Goal: Complete application form: Complete application form

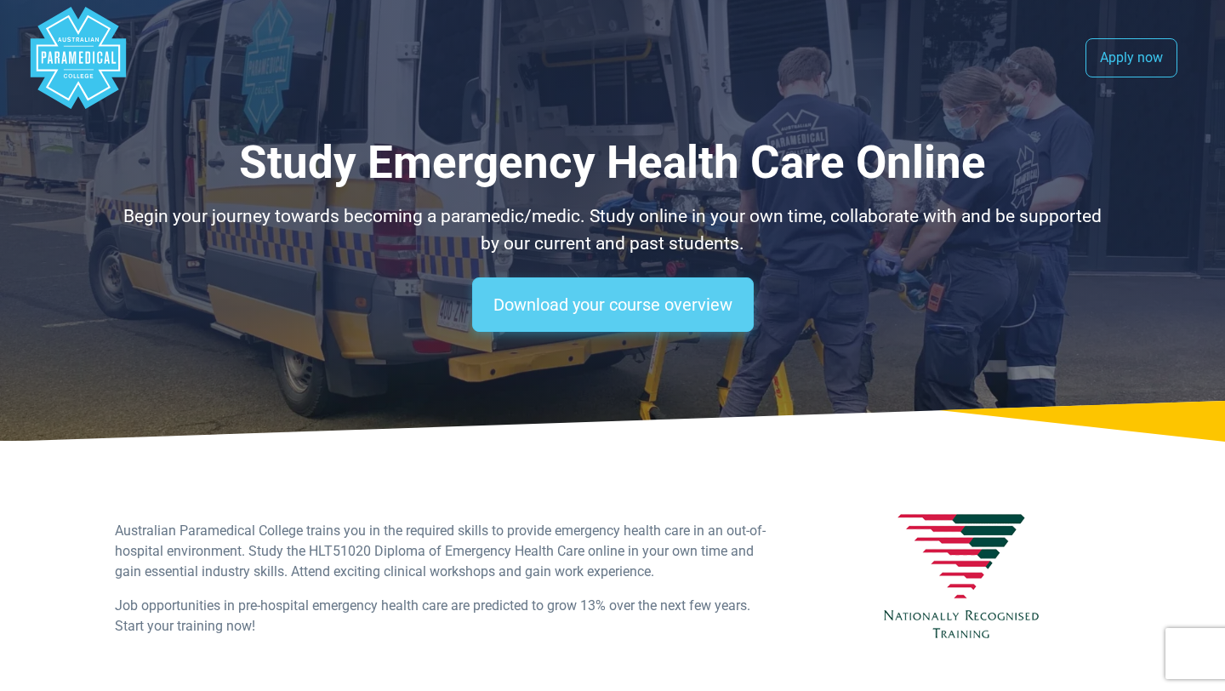
click at [544, 287] on link "Download your course overview" at bounding box center [613, 304] width 282 height 54
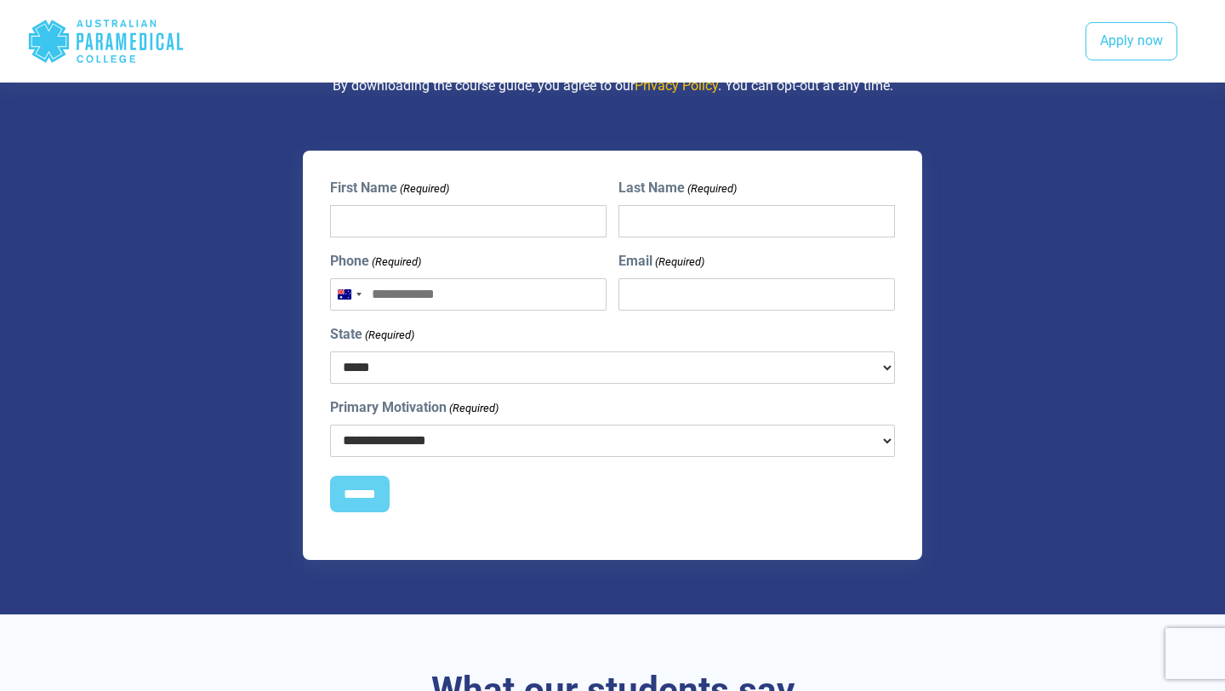
scroll to position [1210, 0]
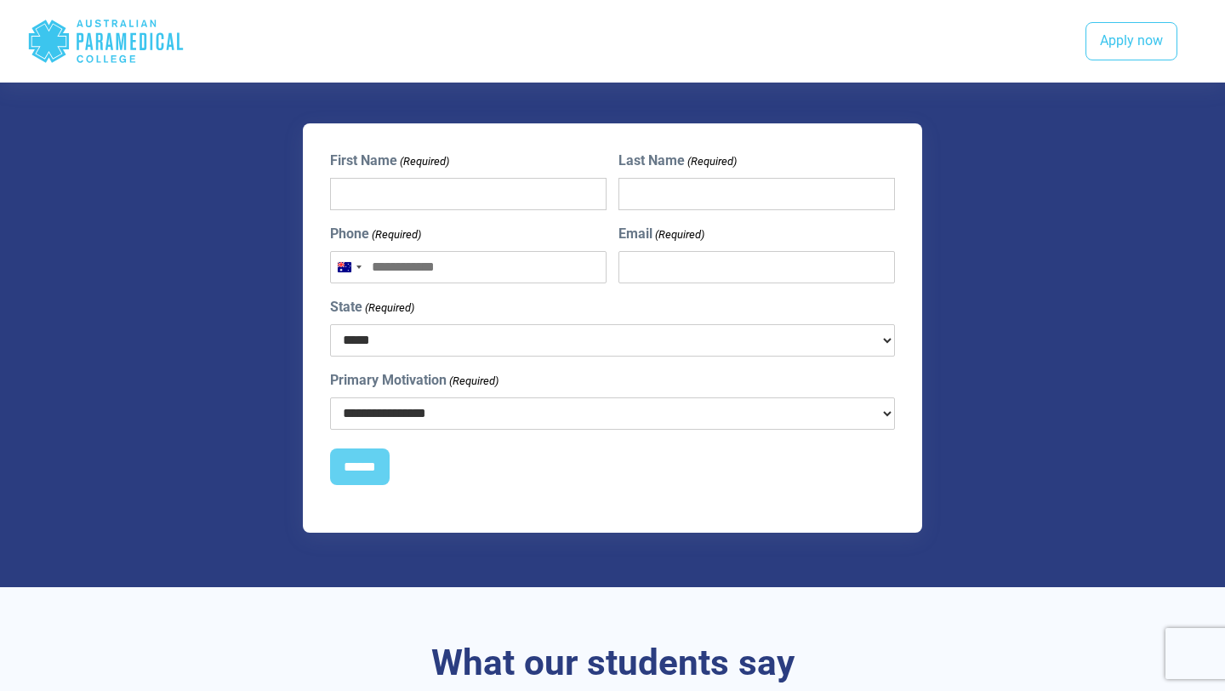
click at [412, 191] on input "First Name (Required)" at bounding box center [468, 194] width 276 height 32
type input "*******"
type input "****"
type input "**********"
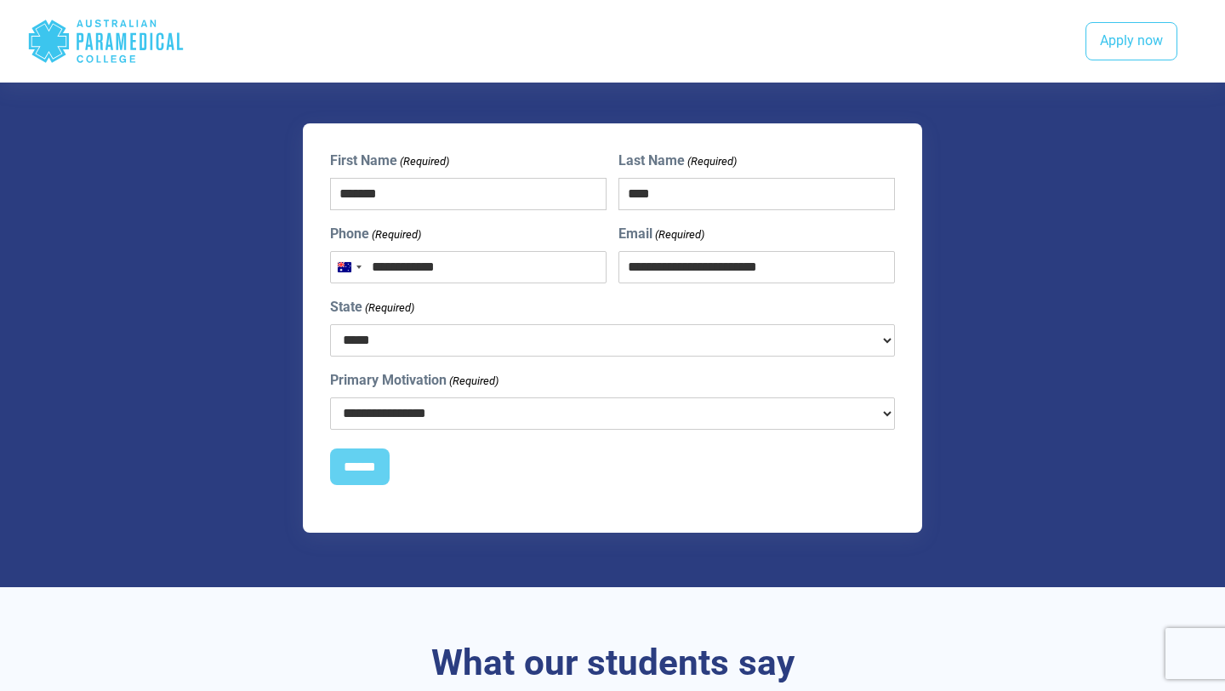
select select "***"
click at [407, 418] on select "**********" at bounding box center [612, 413] width 565 height 32
select select "**********"
click at [361, 470] on input "******" at bounding box center [360, 466] width 60 height 37
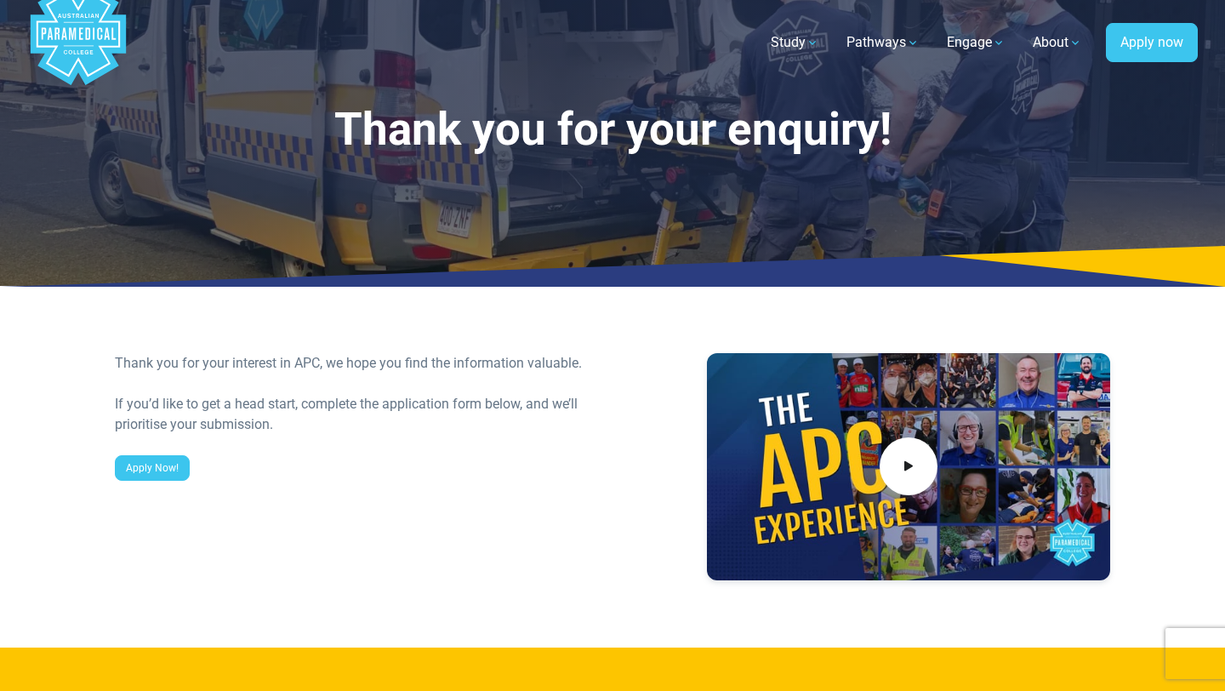
scroll to position [35, 0]
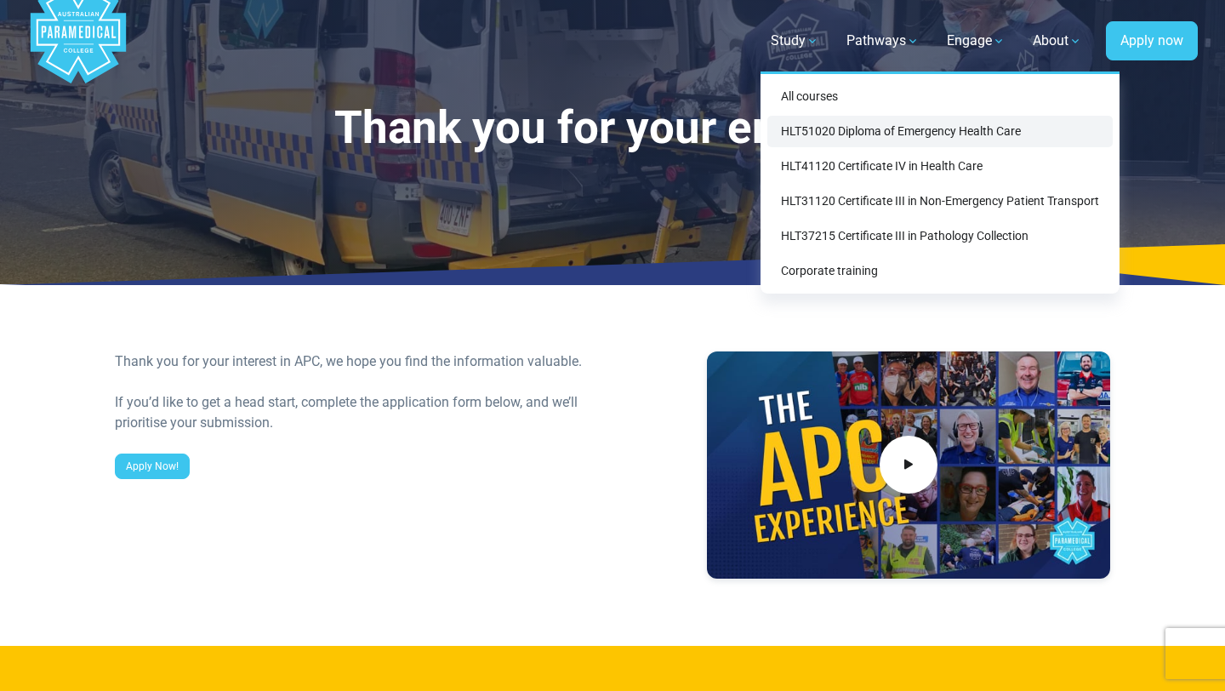
click at [827, 139] on link "HLT51020 Diploma of Emergency Health Care" at bounding box center [939, 131] width 345 height 31
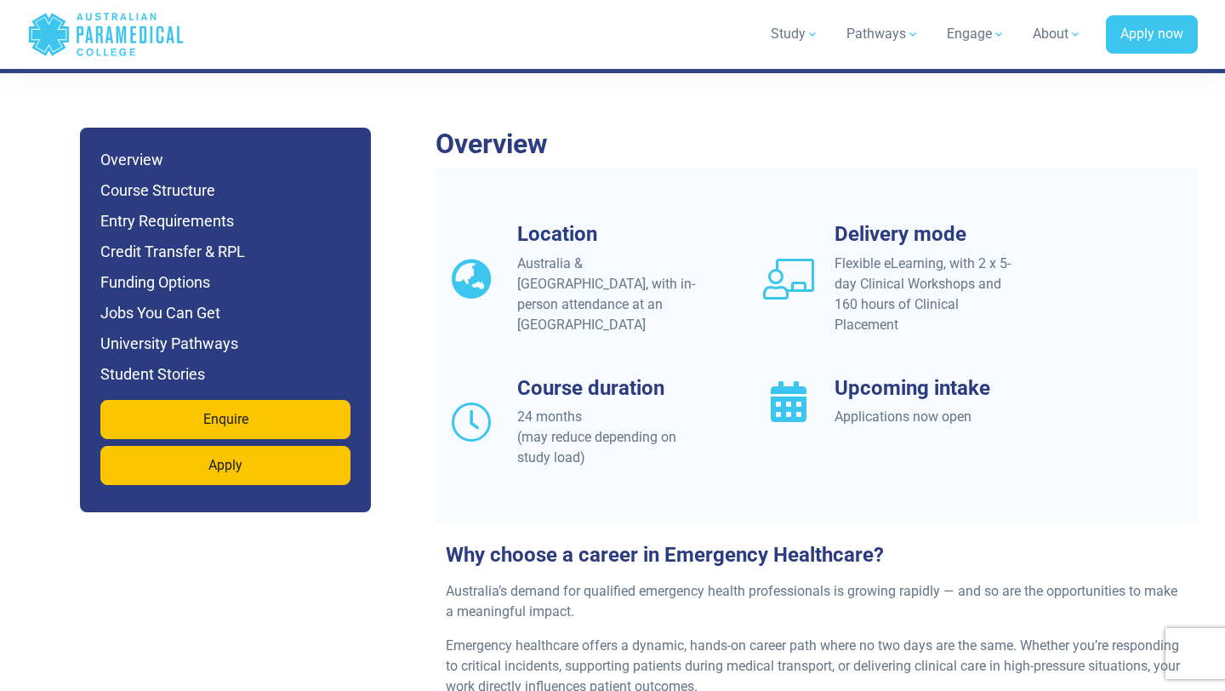
scroll to position [1465, 0]
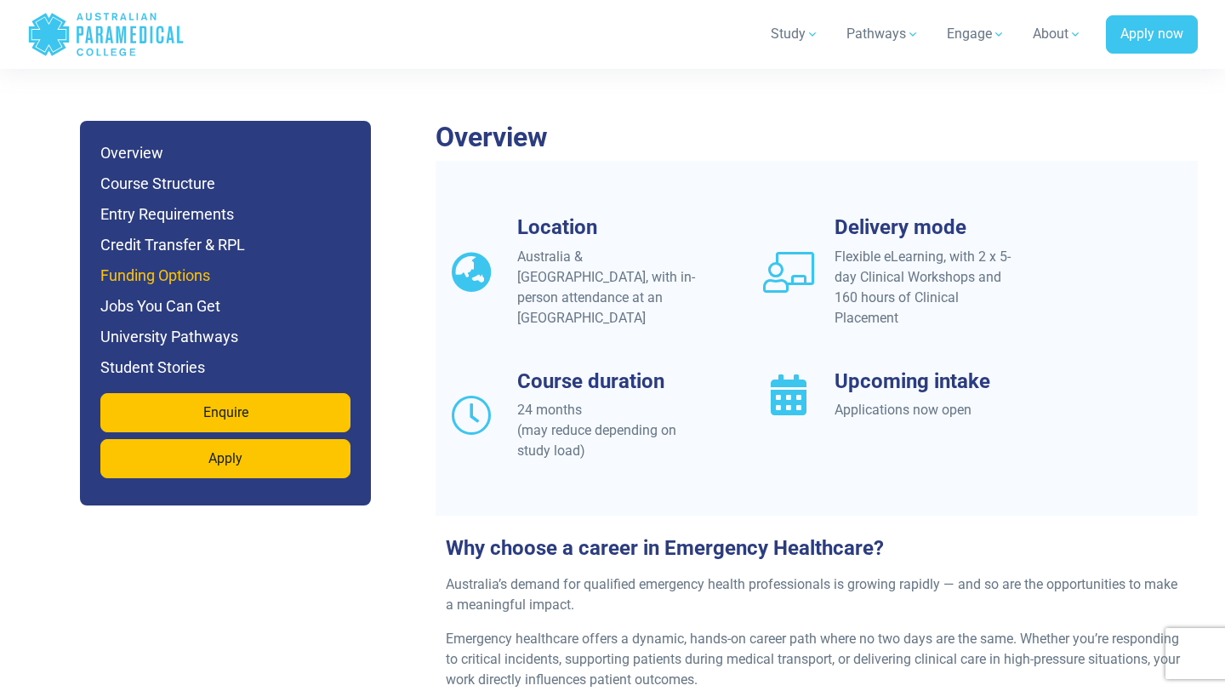
click at [140, 264] on h6 "Funding Options" at bounding box center [225, 276] width 250 height 24
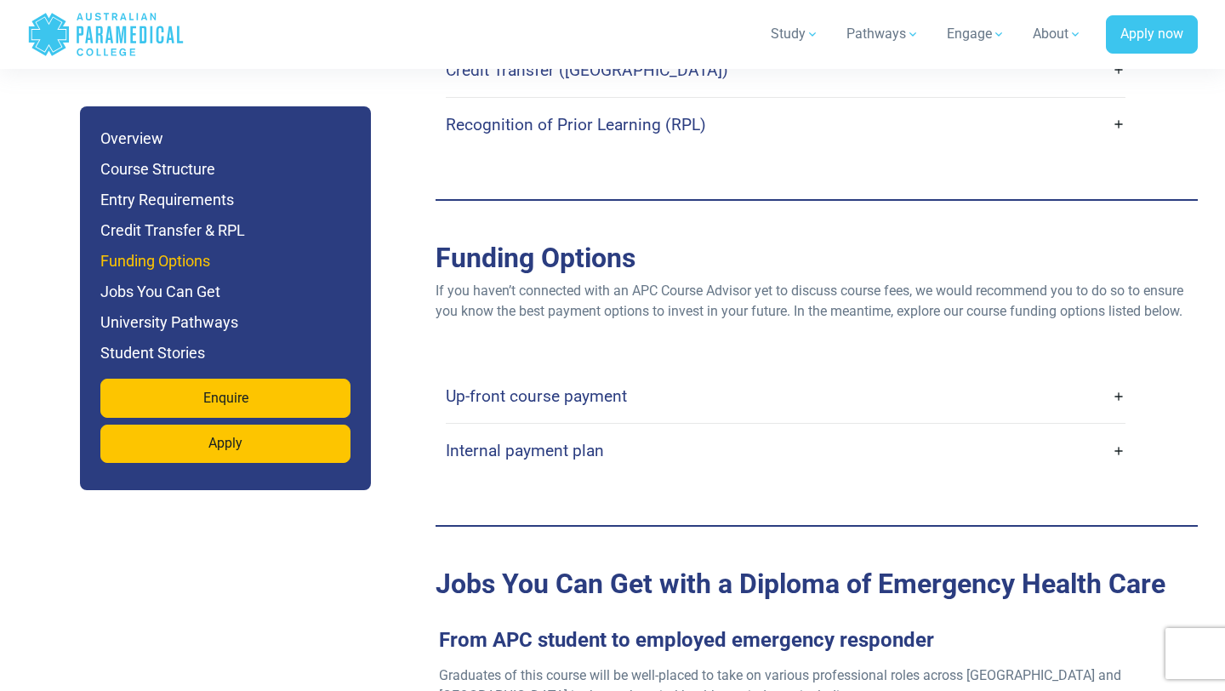
scroll to position [5242, 0]
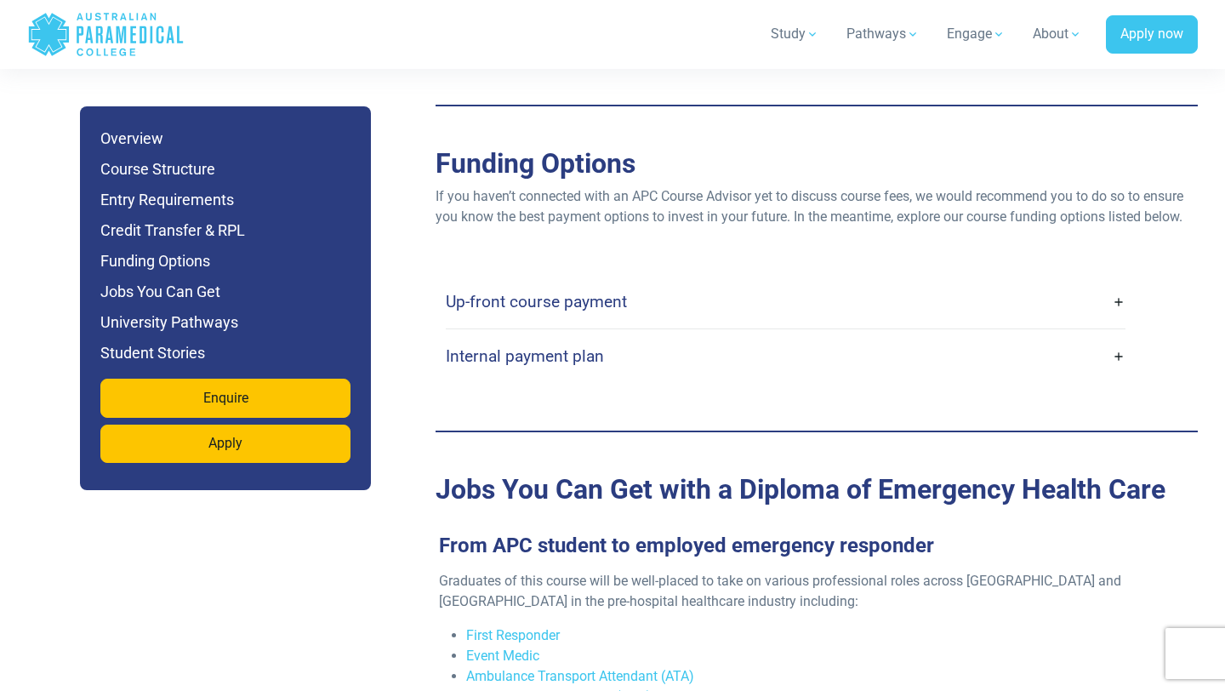
click at [1121, 282] on link "Up-front course payment" at bounding box center [786, 302] width 680 height 40
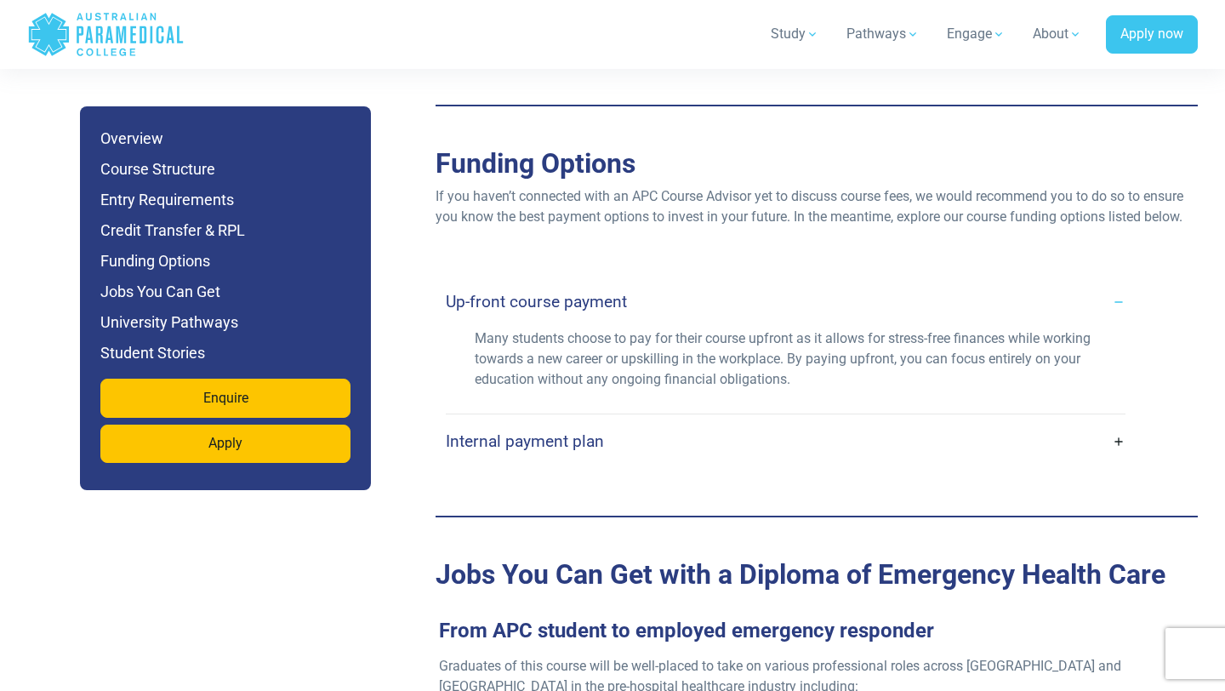
click at [1119, 282] on link "Up-front course payment" at bounding box center [786, 302] width 680 height 40
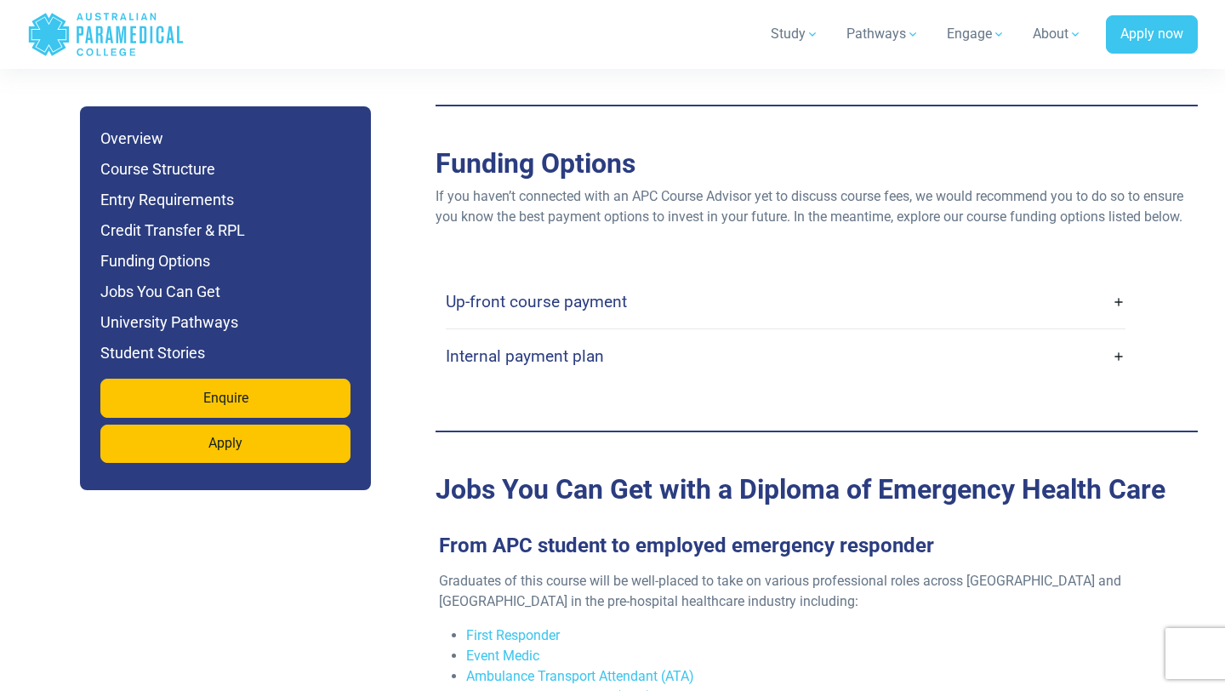
click at [1108, 336] on link "Internal payment plan" at bounding box center [786, 356] width 680 height 40
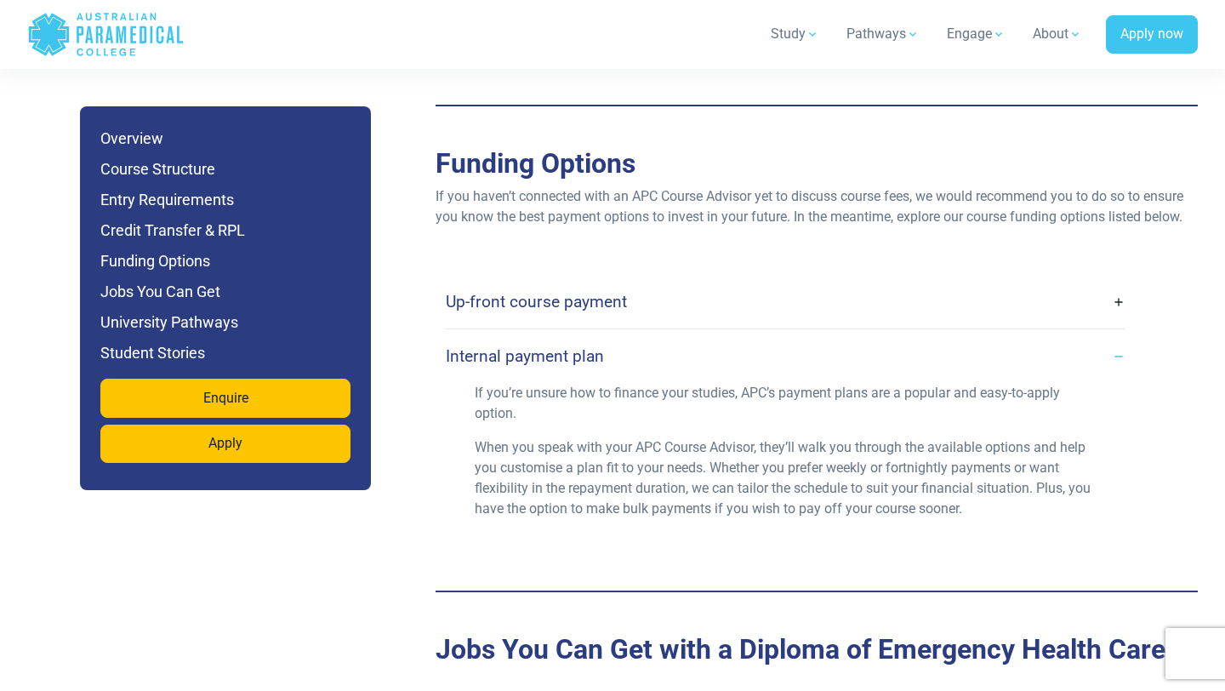
click at [1110, 336] on link "Internal payment plan" at bounding box center [786, 356] width 680 height 40
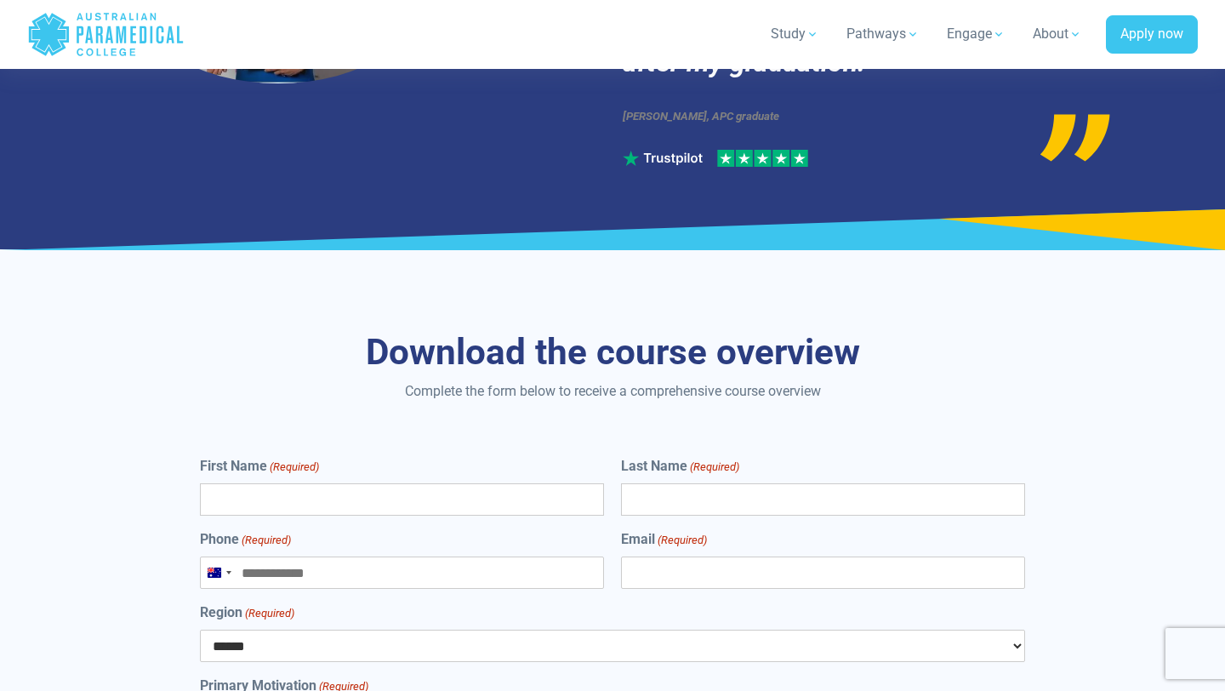
scroll to position [8867, 0]
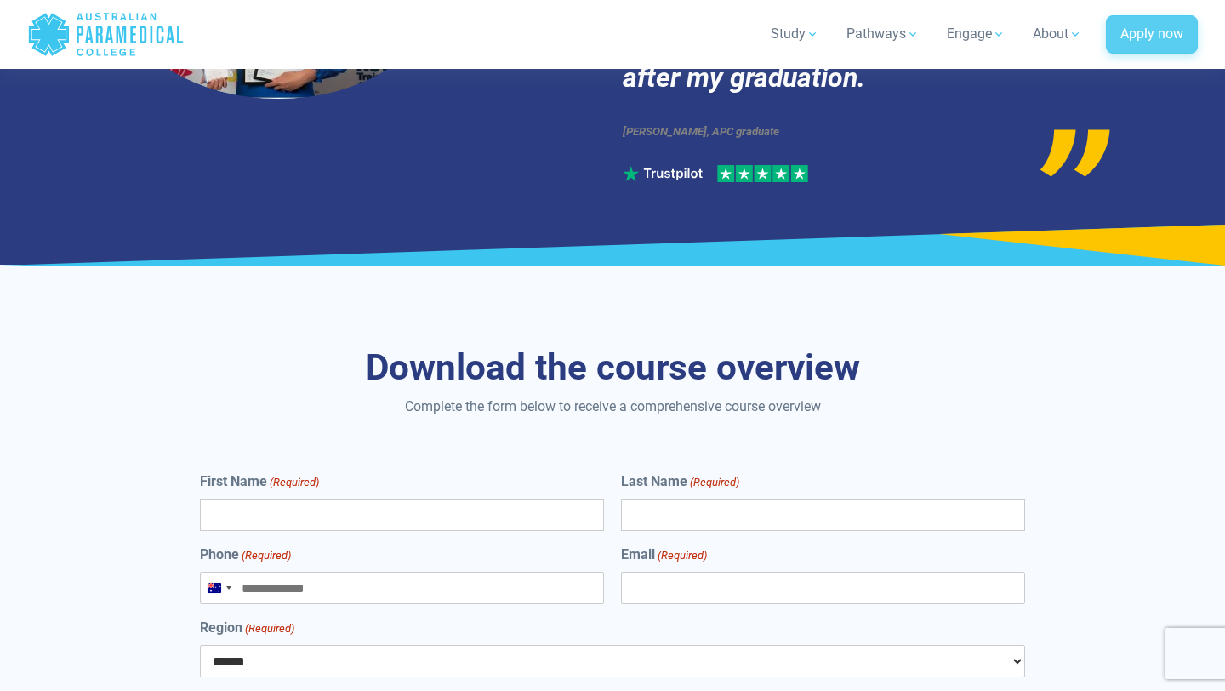
click at [1136, 35] on link "Apply now" at bounding box center [1152, 34] width 92 height 39
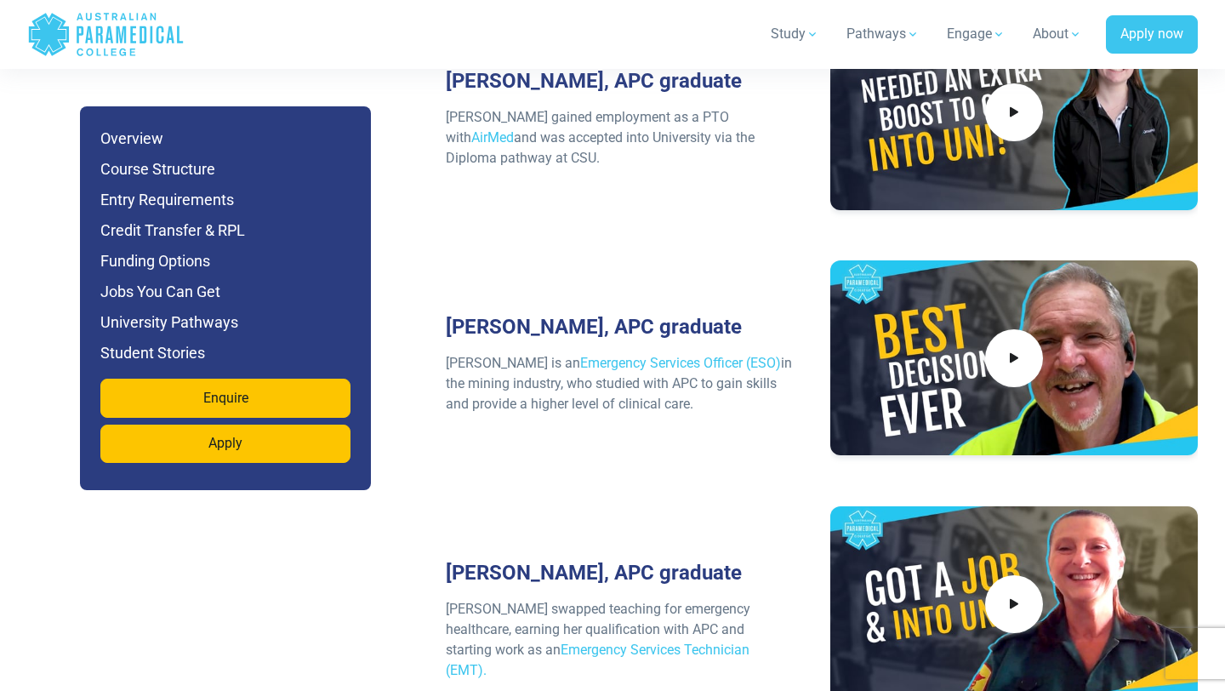
scroll to position [7519, 0]
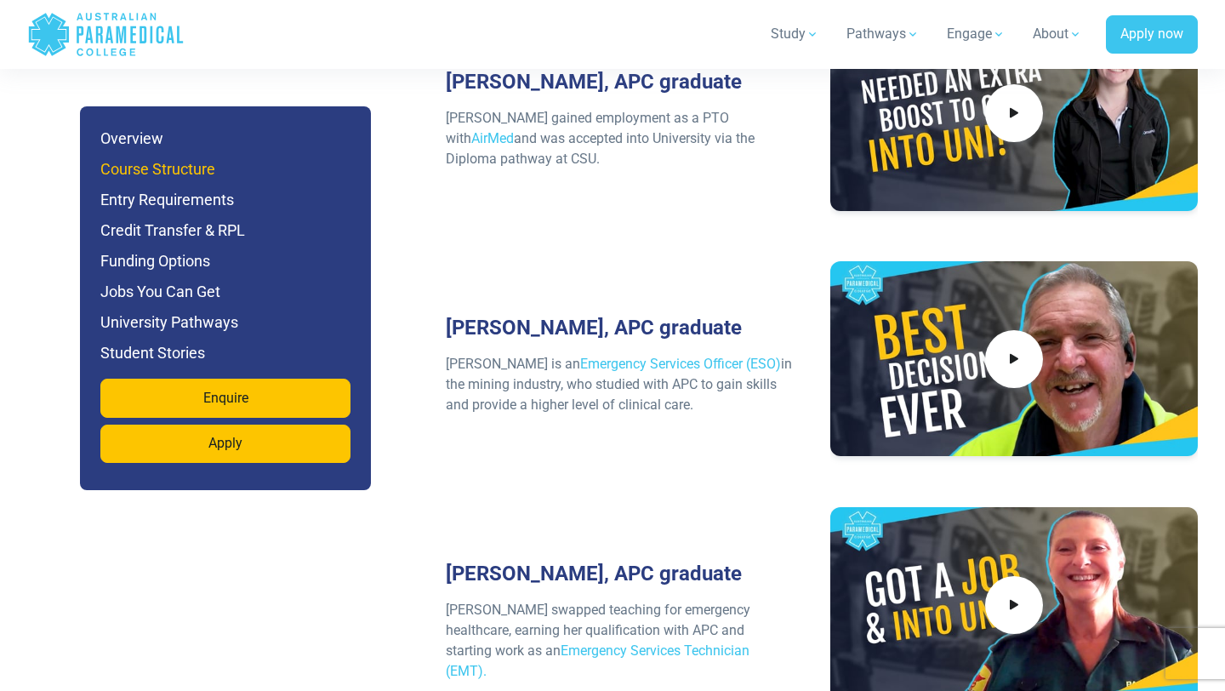
click at [178, 174] on h6 "Course Structure" at bounding box center [225, 169] width 250 height 24
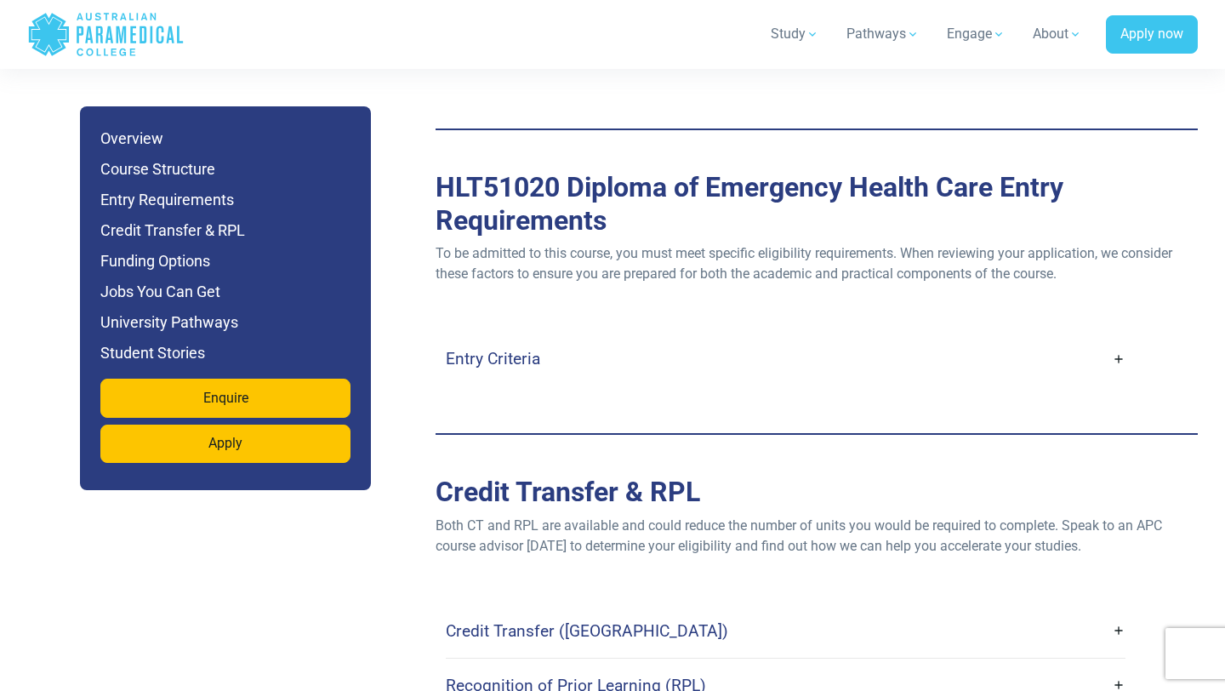
scroll to position [4612, 0]
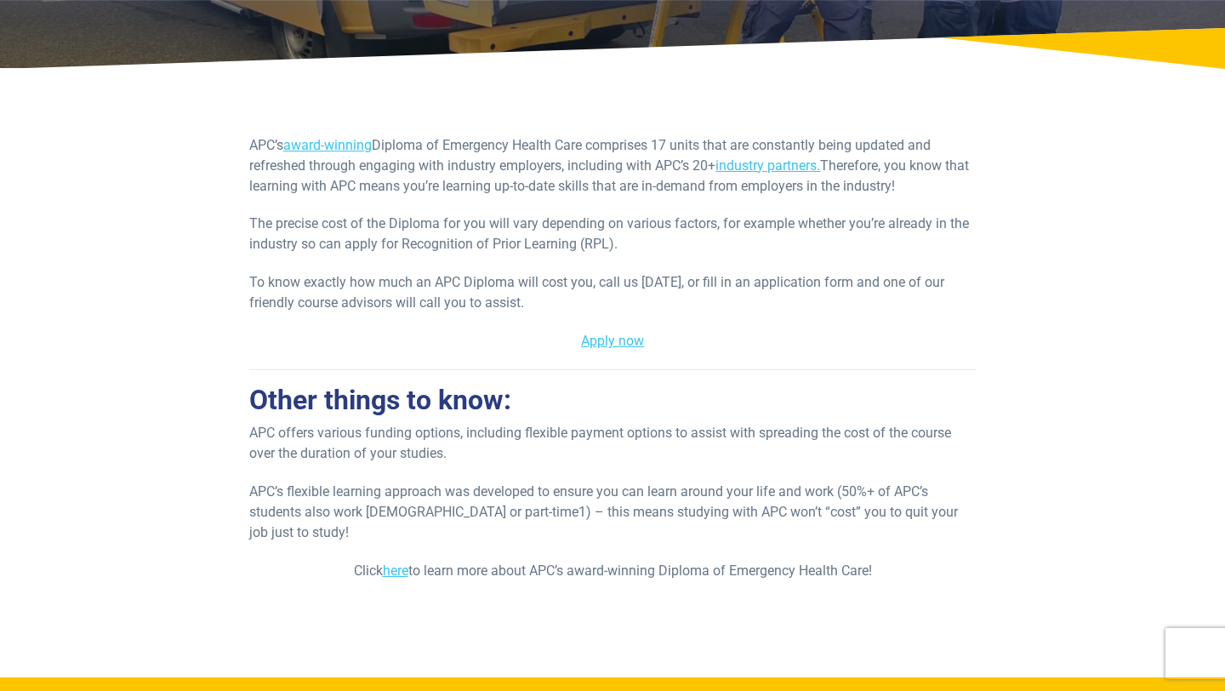
scroll to position [280, 0]
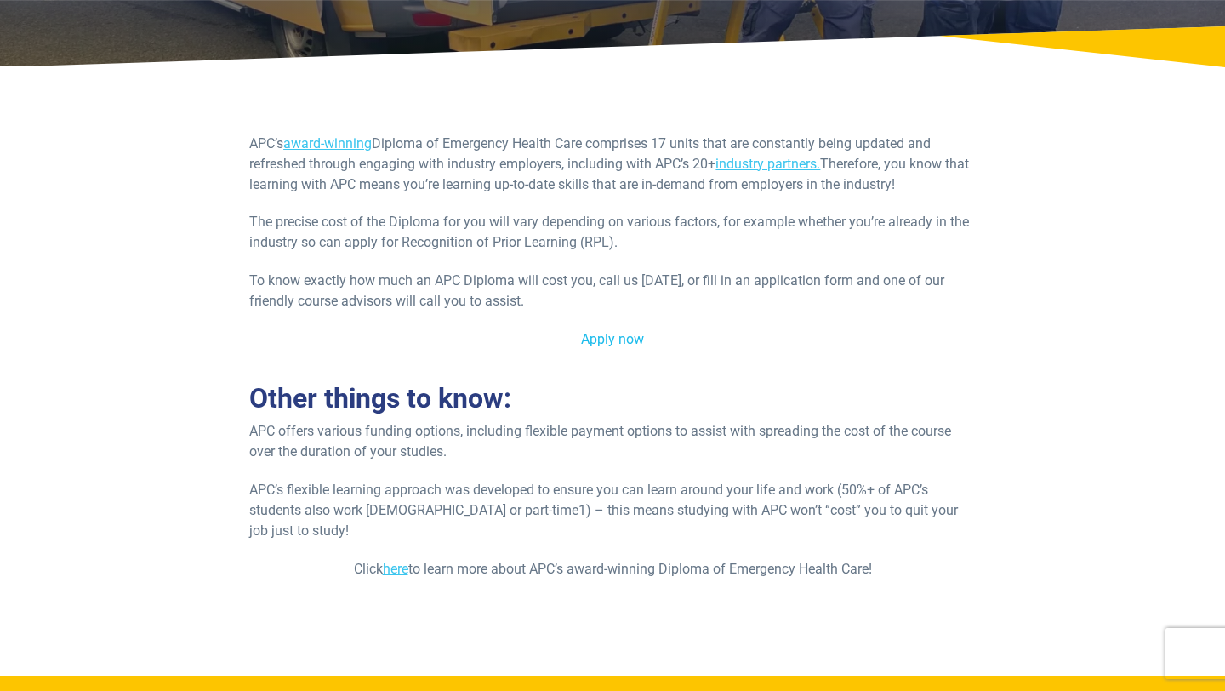
click at [614, 343] on link "Apply now" at bounding box center [612, 339] width 63 height 16
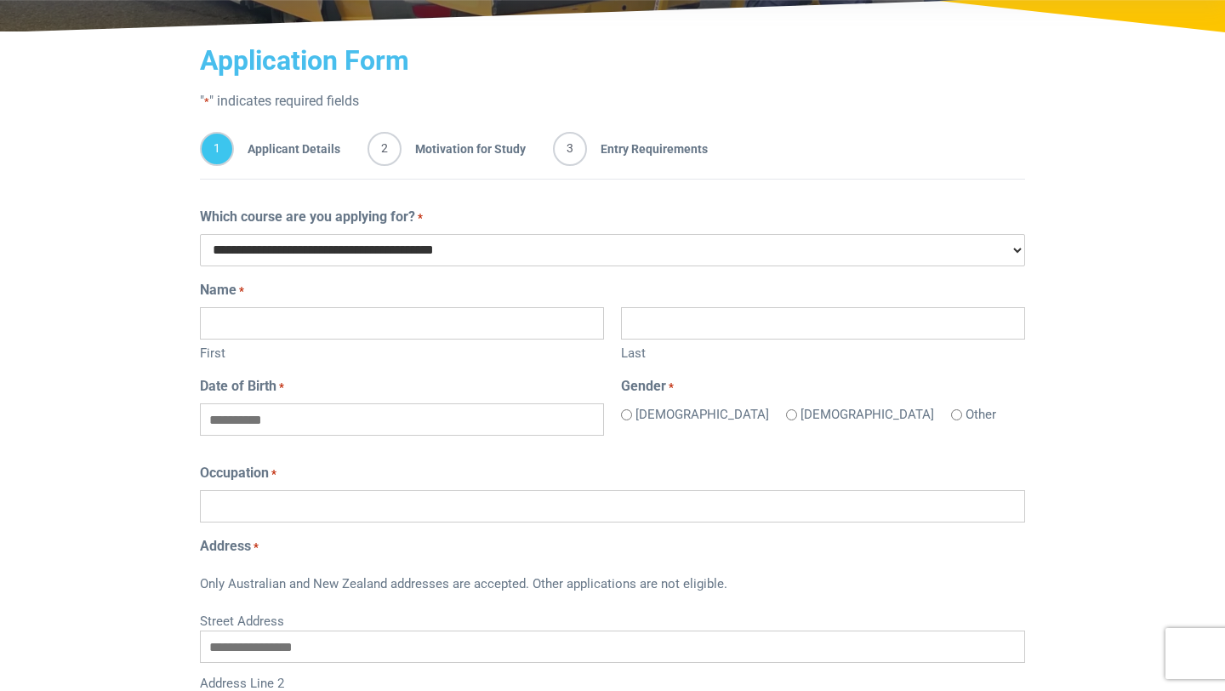
scroll to position [253, 0]
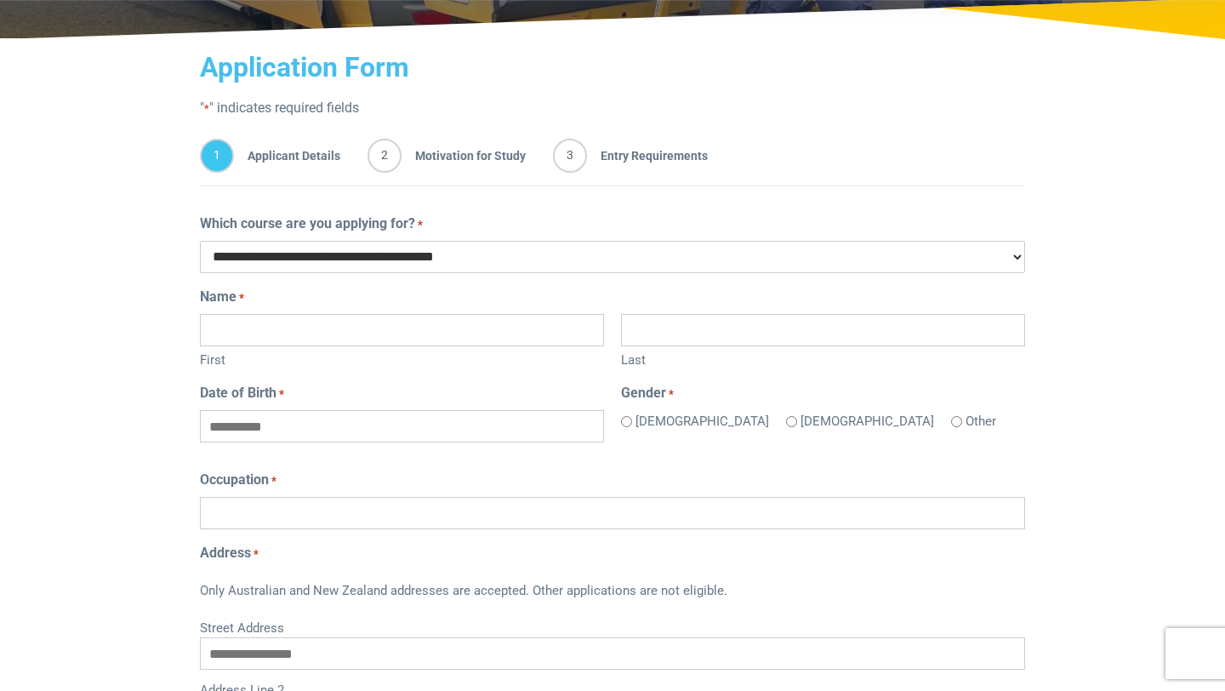
click at [383, 154] on span "2" at bounding box center [384, 156] width 34 height 34
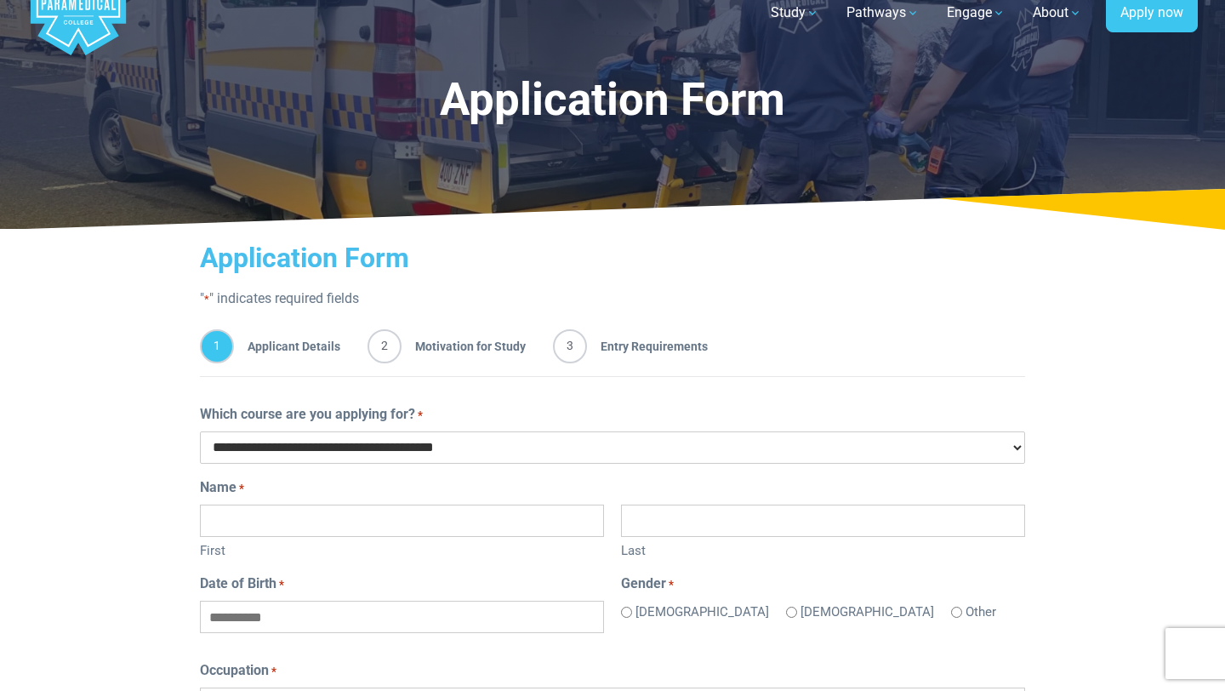
scroll to position [0, 0]
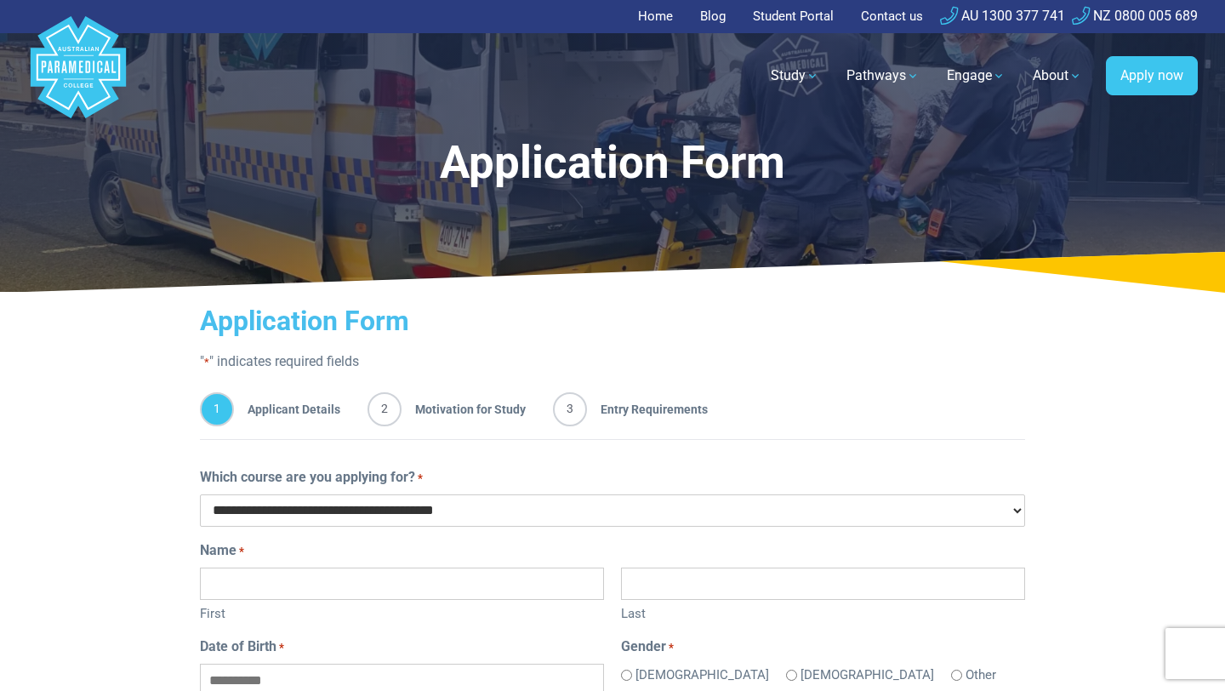
click at [547, 270] on icon at bounding box center [612, 272] width 1225 height 41
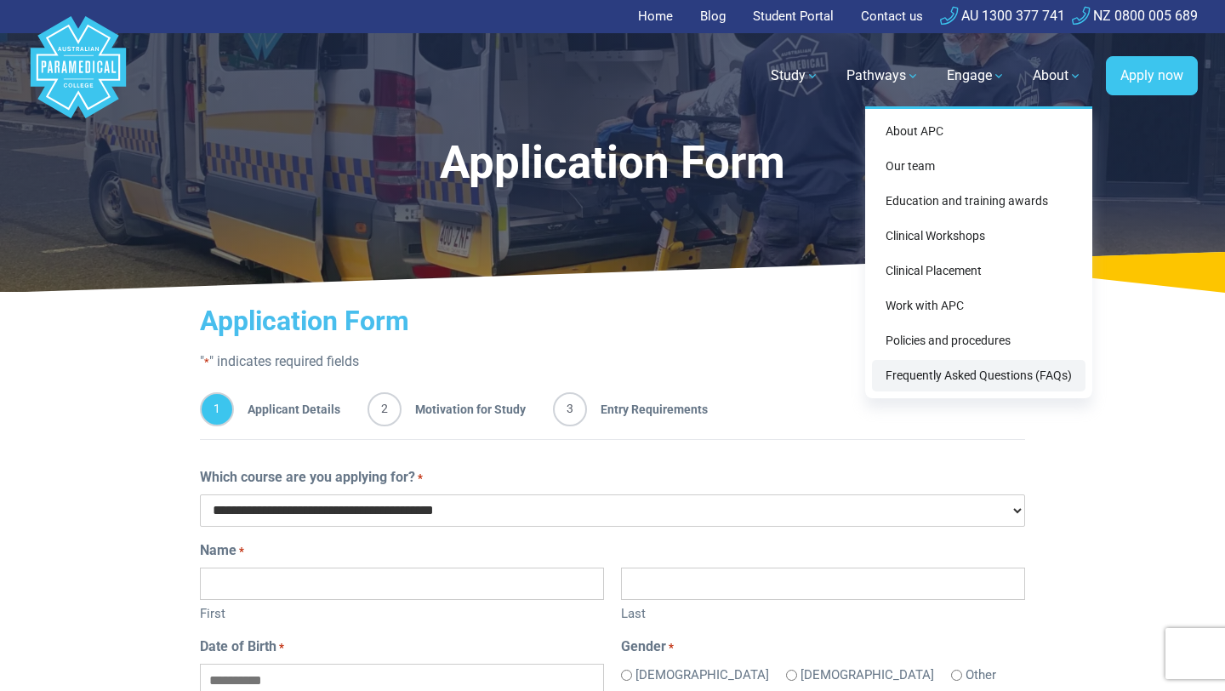
click at [964, 375] on link "Frequently Asked Questions (FAQs)" at bounding box center [978, 375] width 213 height 31
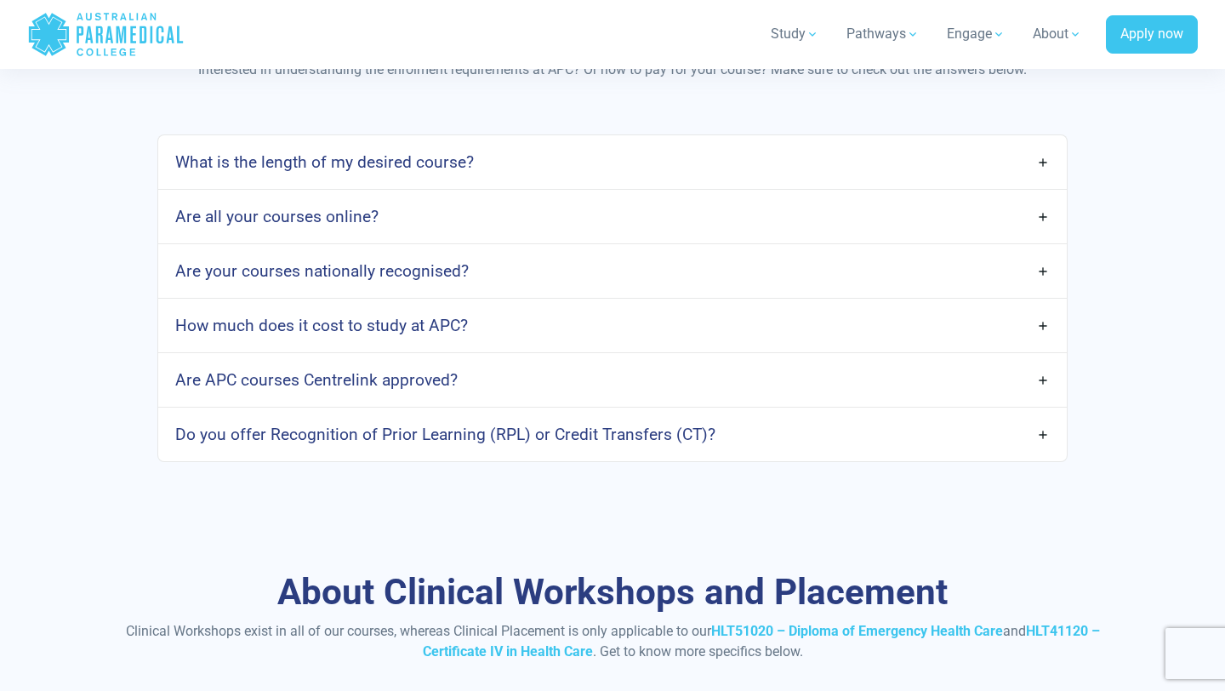
scroll to position [1425, 0]
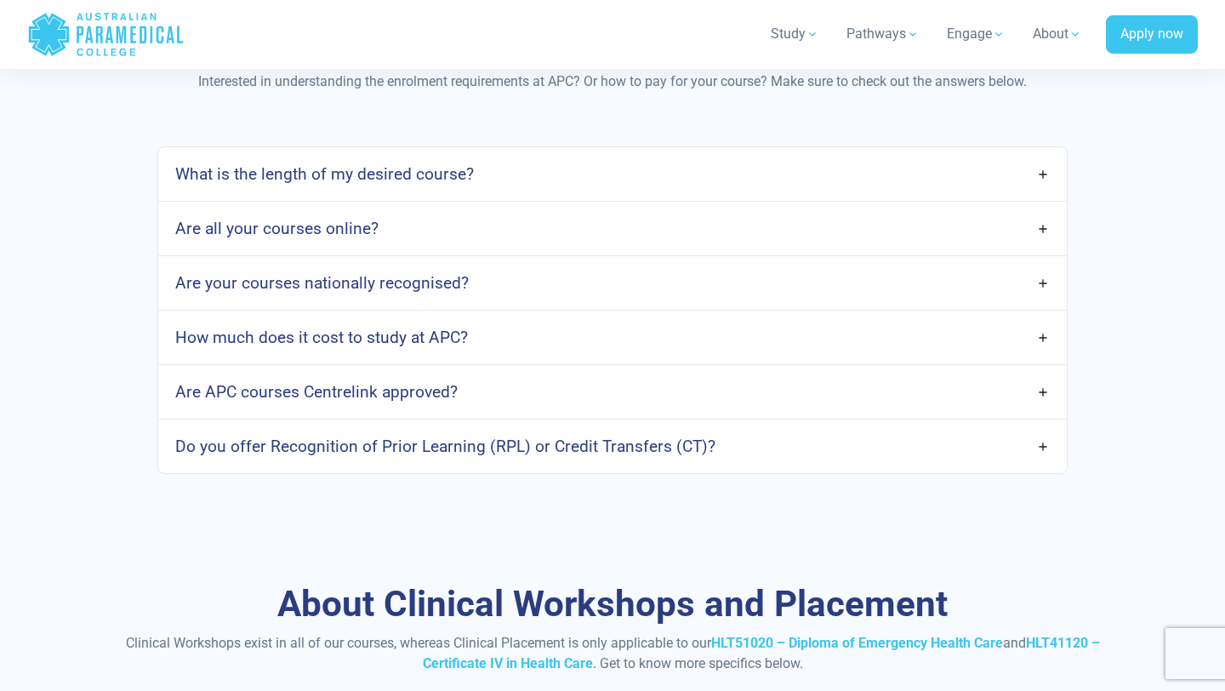
click at [1049, 336] on link "How much does it cost to study at APC?" at bounding box center [612, 337] width 908 height 40
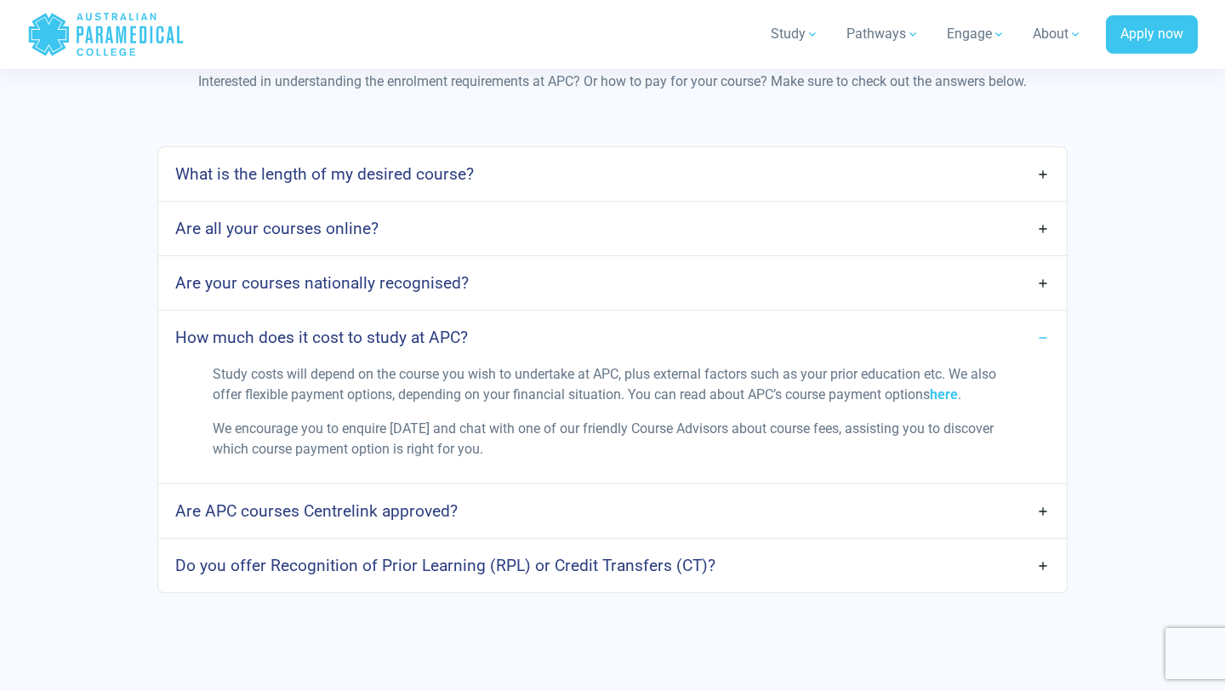
click at [1040, 334] on link "How much does it cost to study at APC?" at bounding box center [612, 337] width 908 height 40
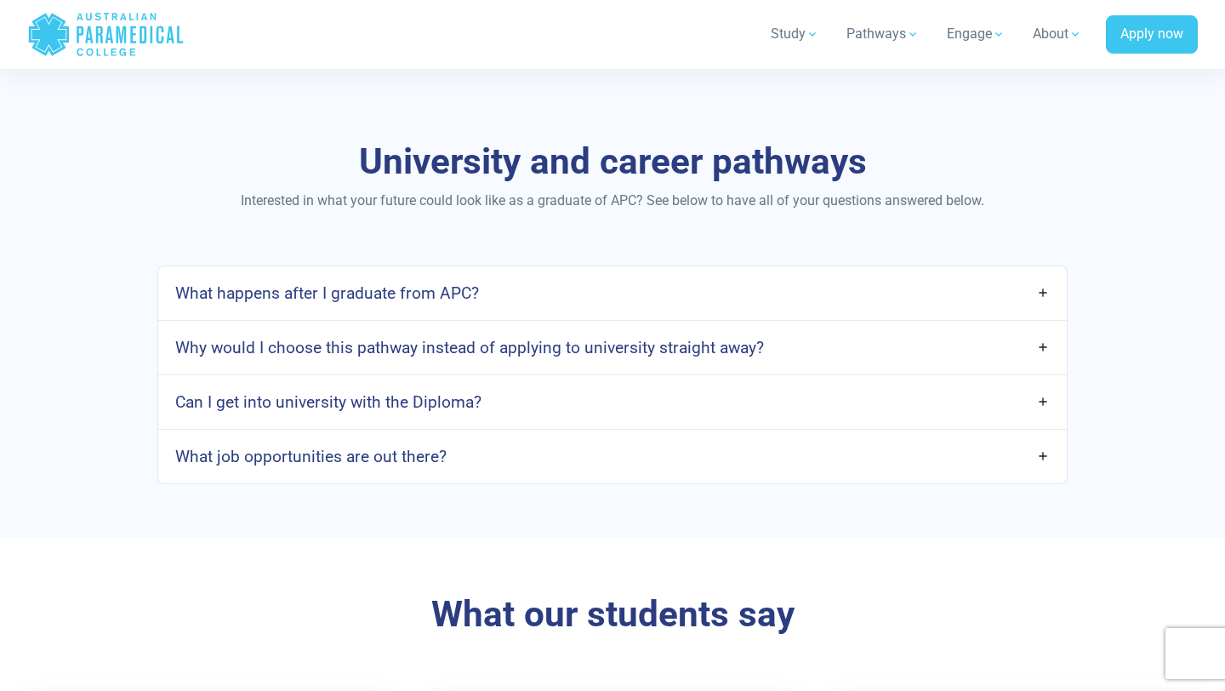
scroll to position [2342, 0]
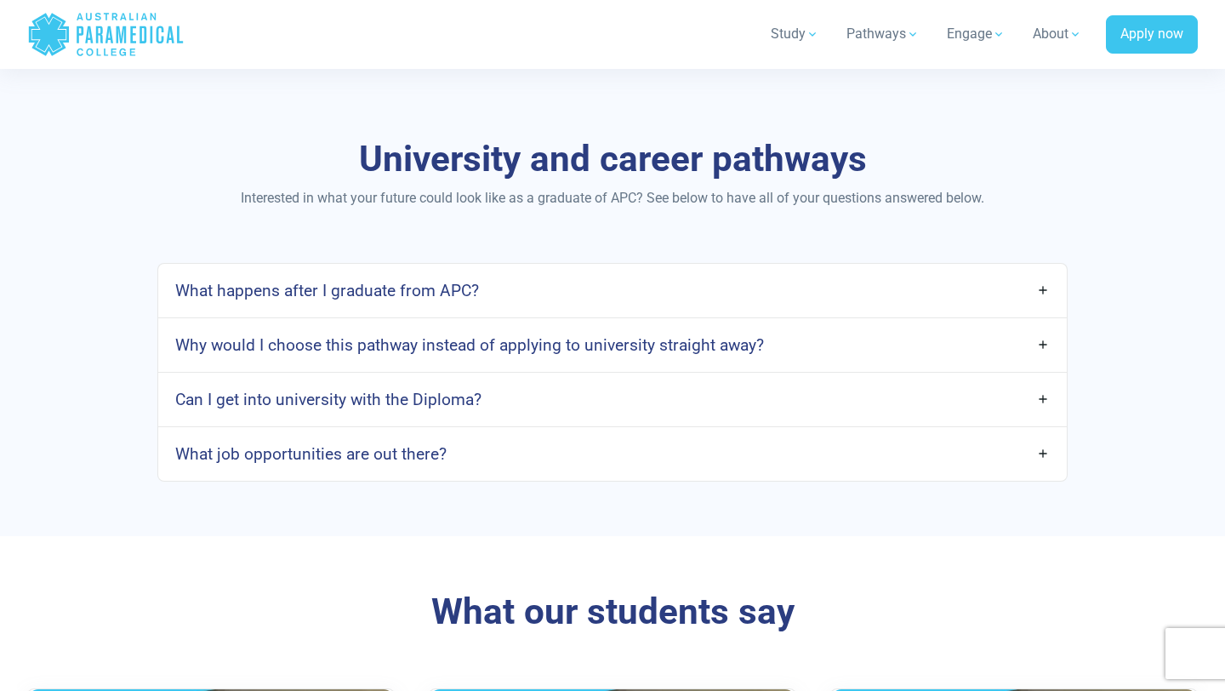
click at [1044, 343] on link "Why would I choose this pathway instead of applying to university straight away?" at bounding box center [612, 345] width 908 height 40
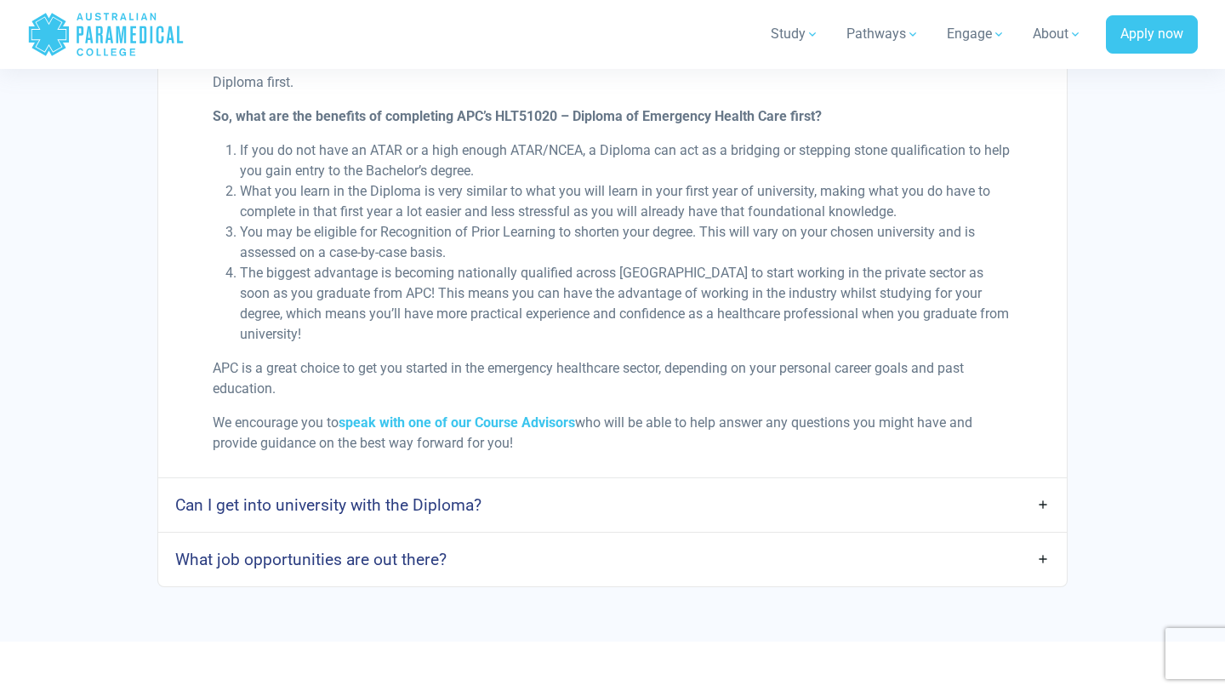
scroll to position [2684, 0]
